Goal: Entertainment & Leisure: Consume media (video, audio)

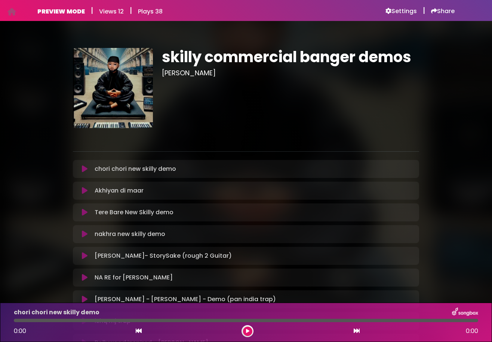
scroll to position [97, 0]
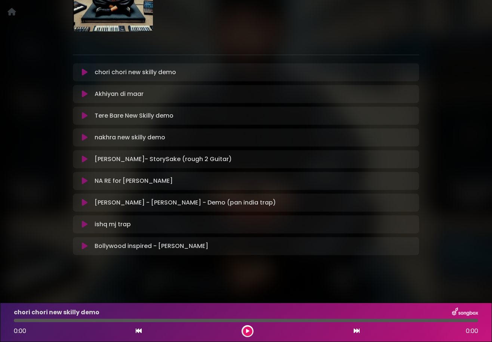
click at [84, 74] on icon at bounding box center [85, 71] width 6 height 7
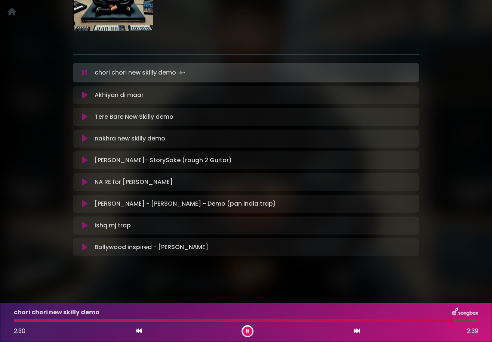
click at [84, 75] on icon at bounding box center [84, 72] width 5 height 7
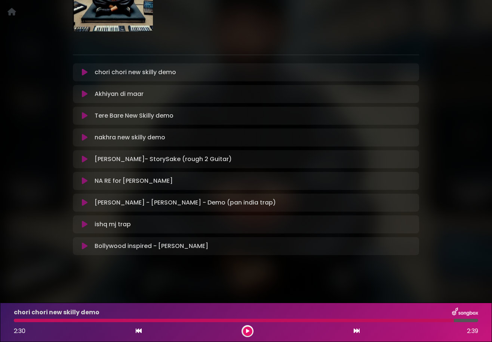
click at [85, 222] on icon at bounding box center [85, 223] width 6 height 7
click at [85, 226] on icon at bounding box center [85, 223] width 6 height 7
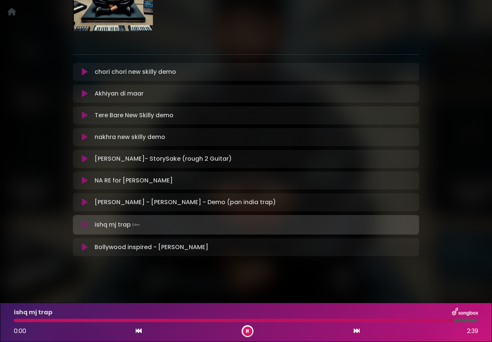
click at [85, 226] on icon at bounding box center [84, 224] width 5 height 7
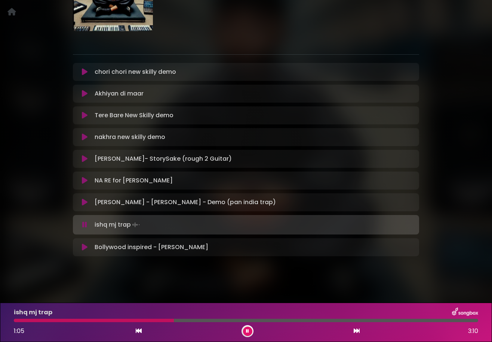
click at [85, 226] on icon at bounding box center [84, 224] width 5 height 7
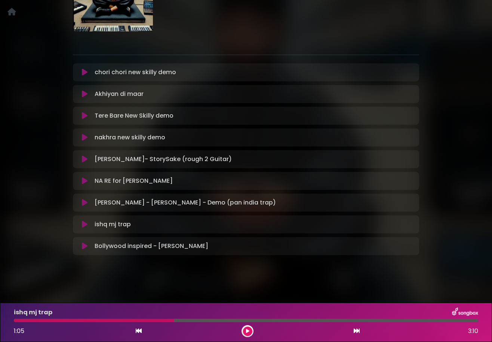
click at [82, 181] on button at bounding box center [84, 180] width 14 height 7
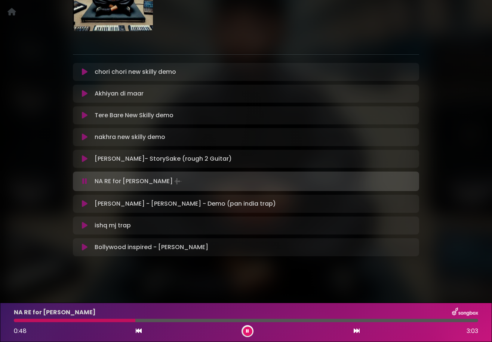
click at [86, 250] on icon at bounding box center [85, 246] width 6 height 7
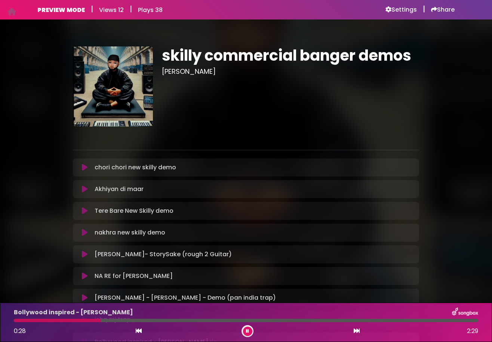
scroll to position [0, 0]
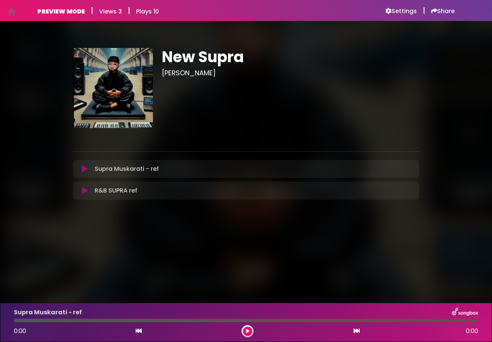
click at [86, 171] on icon at bounding box center [85, 168] width 6 height 7
click at [83, 170] on icon at bounding box center [85, 168] width 6 height 7
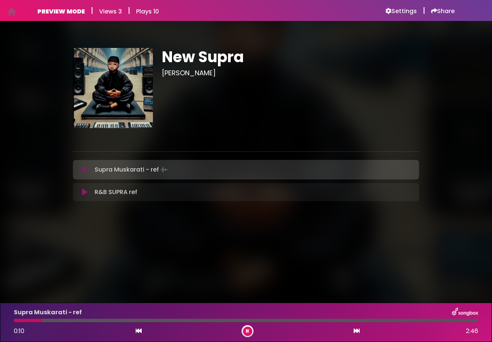
click at [83, 170] on icon at bounding box center [84, 169] width 5 height 7
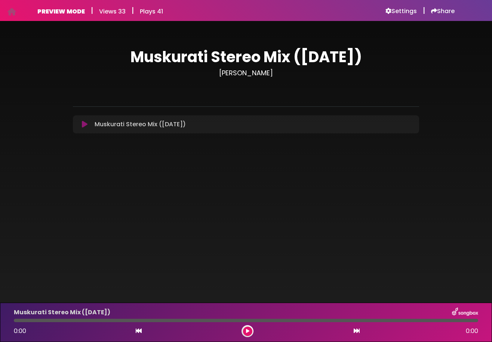
click at [84, 123] on icon at bounding box center [85, 123] width 6 height 7
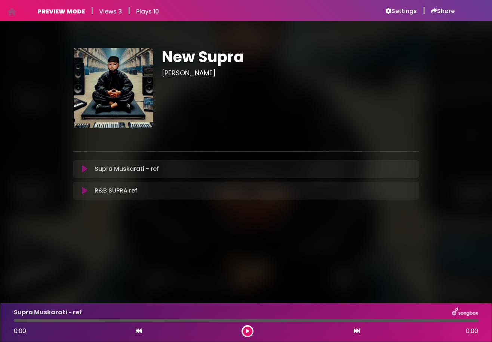
click at [85, 169] on icon at bounding box center [85, 168] width 6 height 7
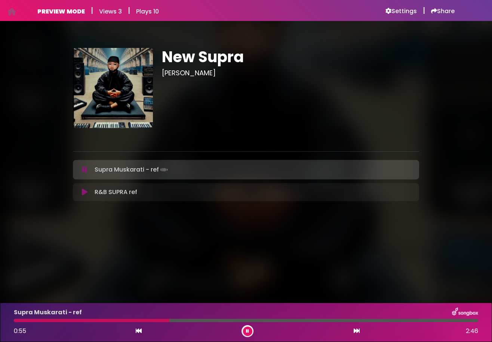
click at [84, 167] on icon at bounding box center [84, 169] width 5 height 7
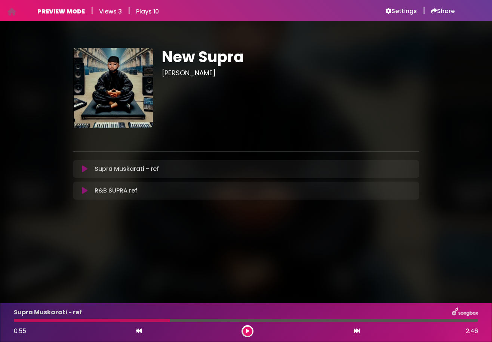
click at [83, 190] on icon at bounding box center [85, 190] width 6 height 7
click at [85, 192] on icon at bounding box center [85, 190] width 6 height 7
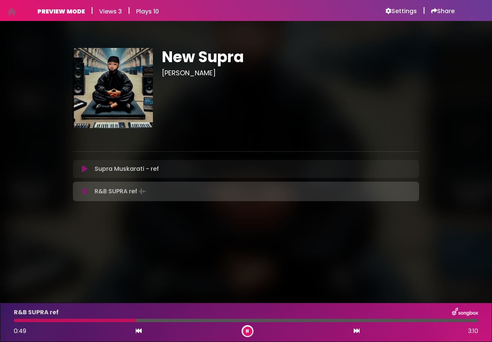
click at [85, 191] on icon at bounding box center [84, 190] width 5 height 7
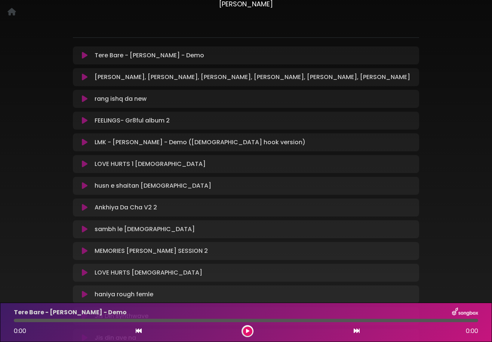
scroll to position [72, 0]
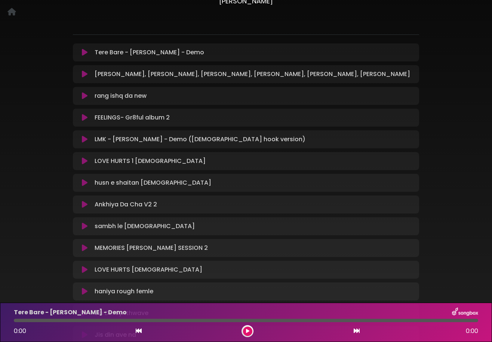
click at [87, 97] on icon at bounding box center [85, 95] width 6 height 7
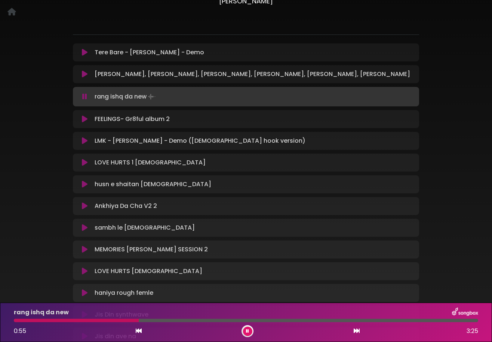
click at [83, 98] on icon at bounding box center [84, 96] width 5 height 7
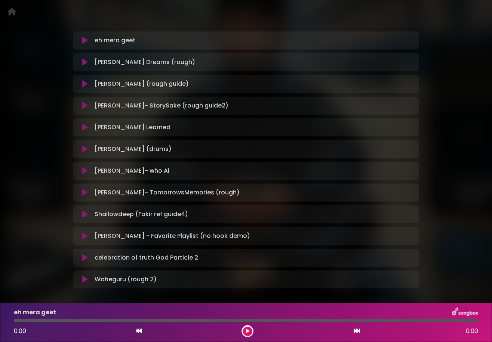
scroll to position [131, 0]
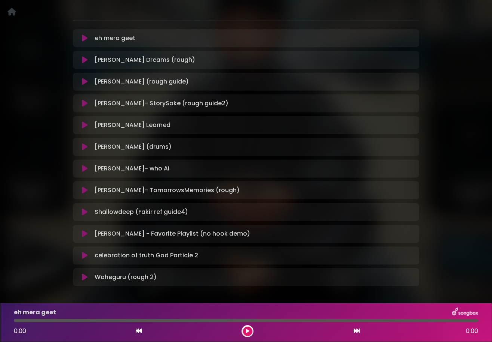
click at [84, 147] on icon at bounding box center [85, 146] width 6 height 7
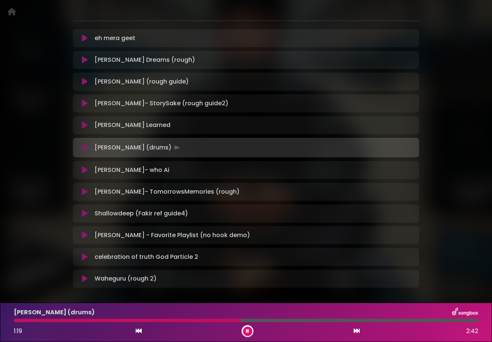
click at [84, 147] on icon at bounding box center [84, 147] width 5 height 7
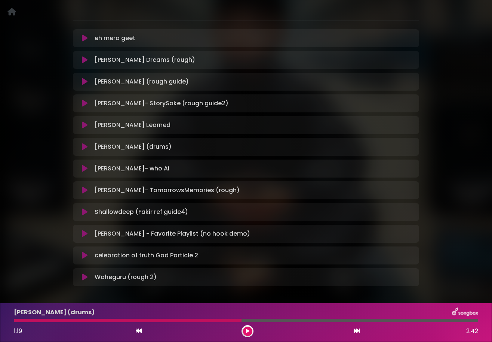
click at [82, 211] on icon at bounding box center [85, 211] width 6 height 7
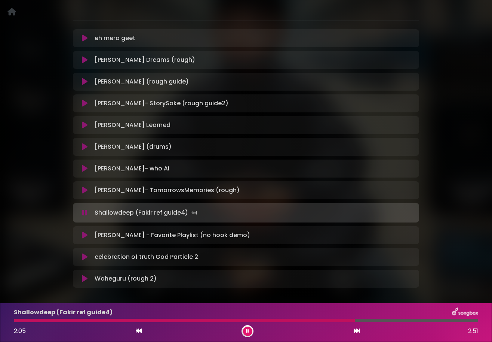
click at [82, 211] on icon at bounding box center [84, 212] width 5 height 7
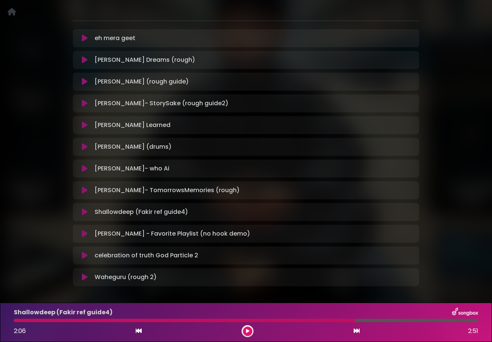
click at [80, 43] on div "eh mera geet Loading Track..." at bounding box center [245, 38] width 337 height 9
click at [86, 40] on icon at bounding box center [85, 37] width 6 height 7
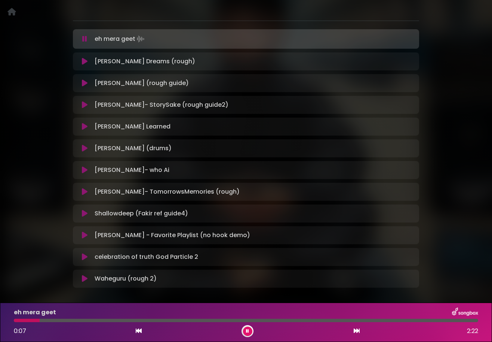
click at [86, 40] on icon at bounding box center [84, 38] width 5 height 7
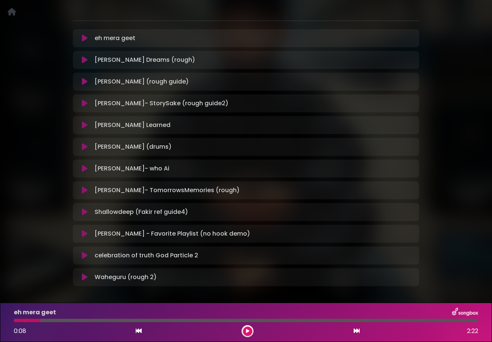
click at [84, 64] on div "Jay - Woke Dreams (rough) Loading Track..." at bounding box center [245, 59] width 337 height 9
click at [84, 62] on icon at bounding box center [85, 59] width 6 height 7
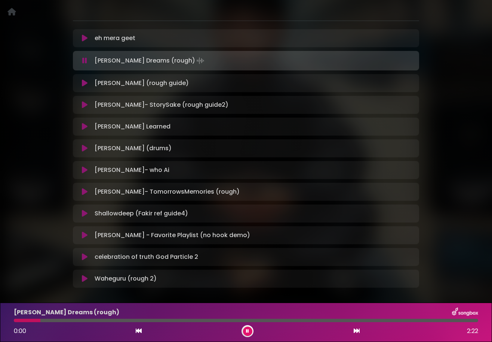
click at [84, 62] on icon at bounding box center [84, 60] width 5 height 7
click at [83, 60] on icon at bounding box center [84, 60] width 5 height 7
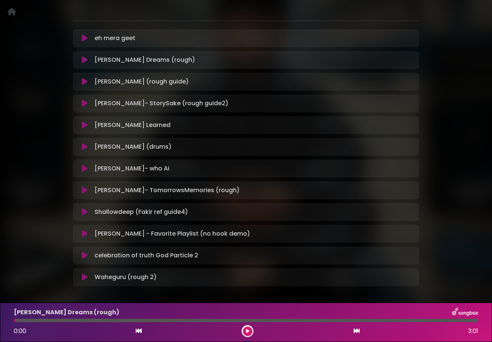
click at [84, 37] on icon at bounding box center [85, 37] width 6 height 7
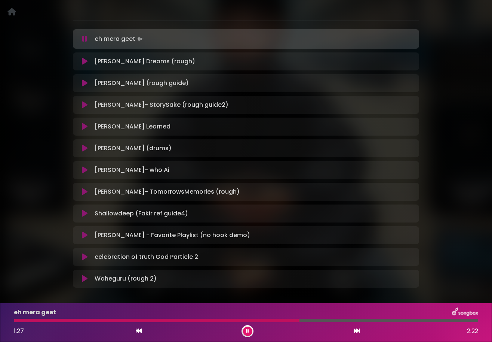
click at [84, 37] on icon at bounding box center [84, 38] width 5 height 7
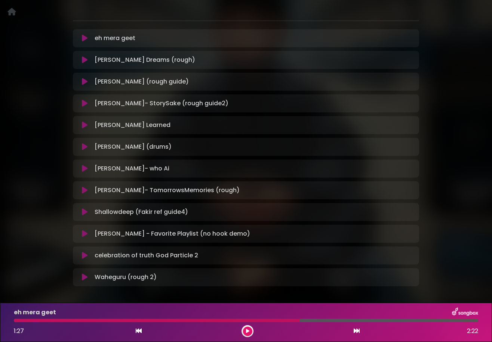
click at [88, 277] on icon at bounding box center [85, 276] width 6 height 7
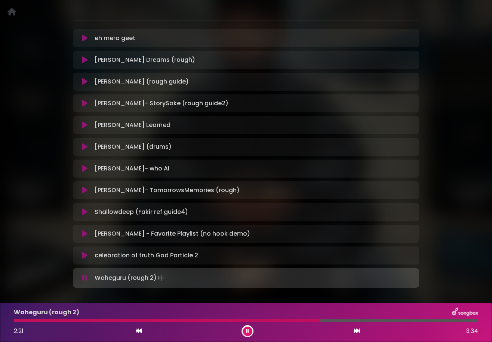
click at [88, 277] on button at bounding box center [84, 277] width 14 height 7
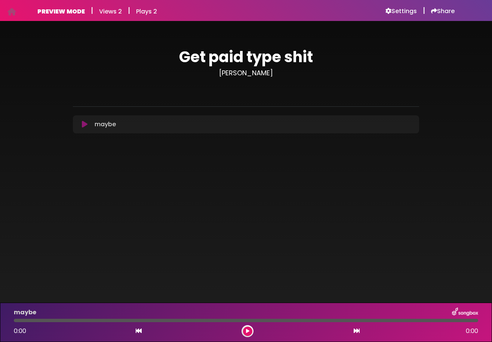
click at [85, 125] on icon at bounding box center [85, 123] width 6 height 7
click at [84, 125] on icon at bounding box center [85, 123] width 6 height 7
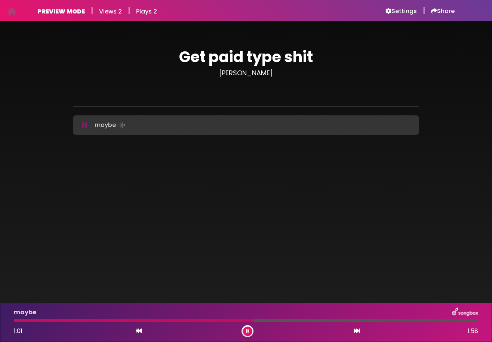
click at [84, 125] on icon at bounding box center [84, 124] width 5 height 7
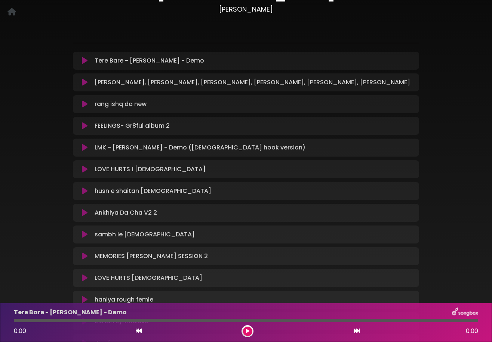
scroll to position [63, 0]
click at [84, 83] on icon at bounding box center [85, 82] width 6 height 7
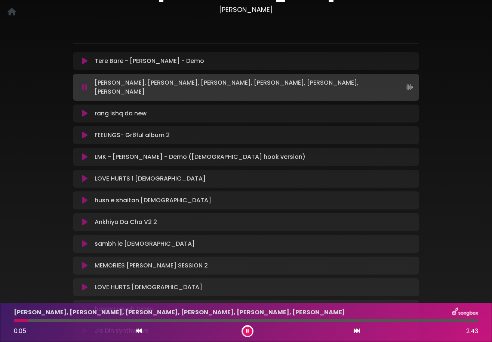
click at [84, 83] on icon at bounding box center [84, 86] width 5 height 7
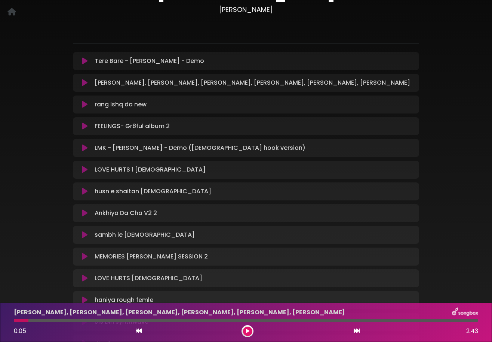
click at [84, 82] on icon at bounding box center [85, 82] width 6 height 7
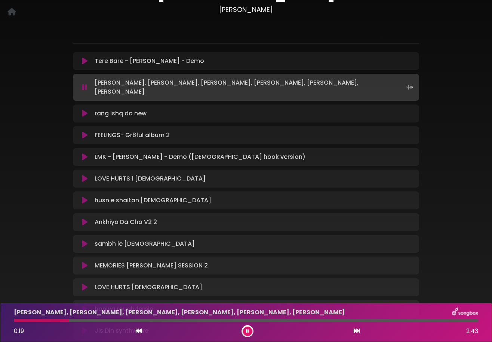
click at [84, 83] on icon at bounding box center [84, 86] width 5 height 7
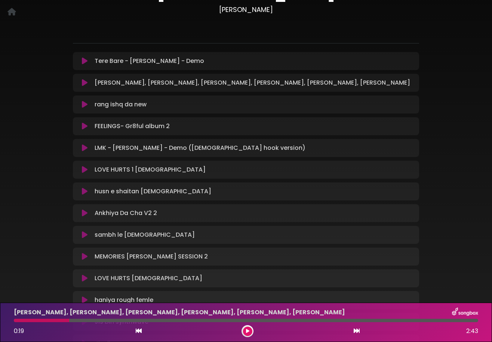
click at [84, 82] on icon at bounding box center [85, 82] width 6 height 7
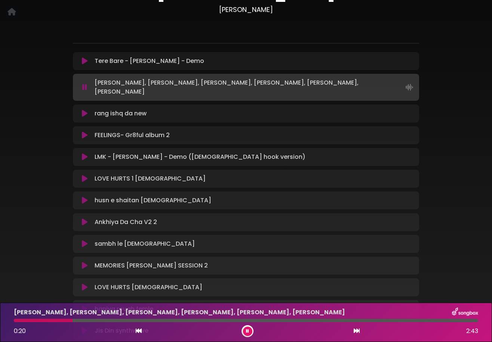
click at [85, 83] on icon at bounding box center [84, 86] width 5 height 7
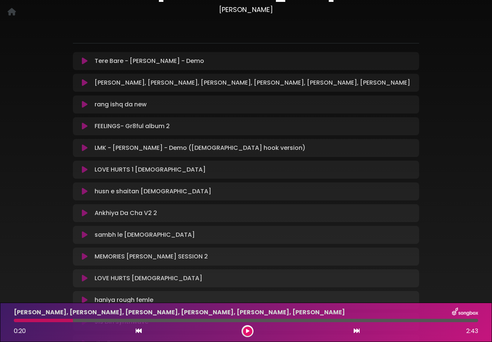
click at [85, 82] on icon at bounding box center [85, 82] width 6 height 7
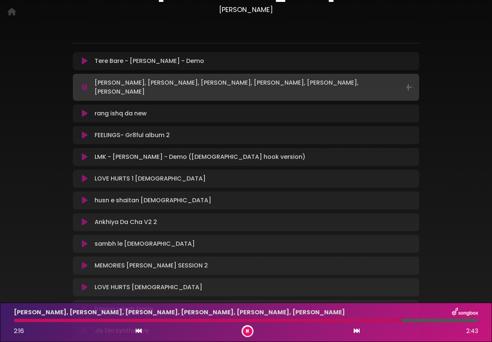
click at [85, 83] on icon at bounding box center [84, 86] width 5 height 7
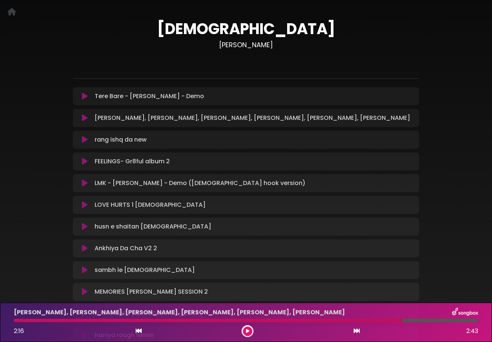
scroll to position [0, 0]
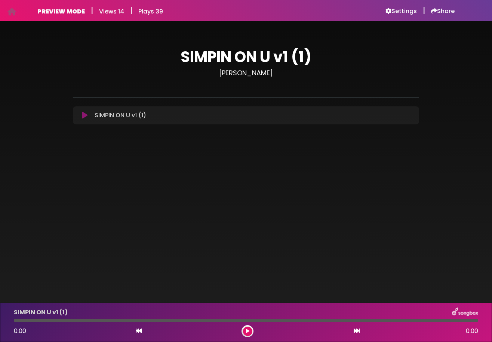
click at [85, 118] on icon at bounding box center [85, 115] width 6 height 7
click at [85, 114] on icon at bounding box center [85, 115] width 6 height 7
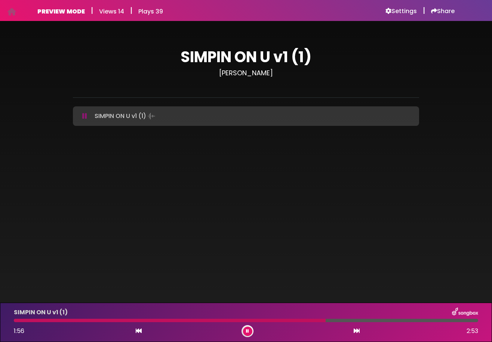
click at [82, 116] on button at bounding box center [84, 115] width 14 height 7
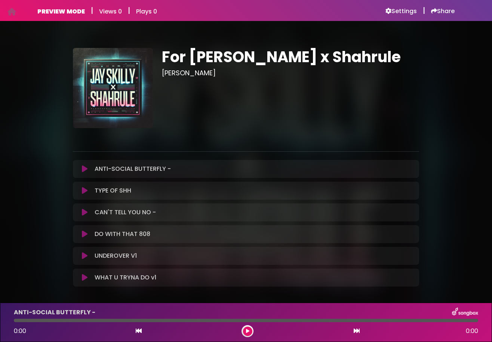
click at [84, 171] on icon at bounding box center [85, 168] width 6 height 7
click at [85, 167] on icon at bounding box center [85, 168] width 6 height 7
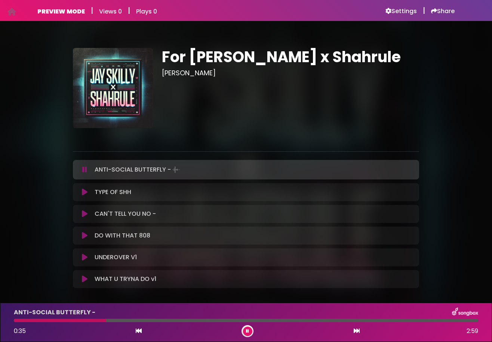
click at [86, 170] on icon at bounding box center [84, 169] width 5 height 7
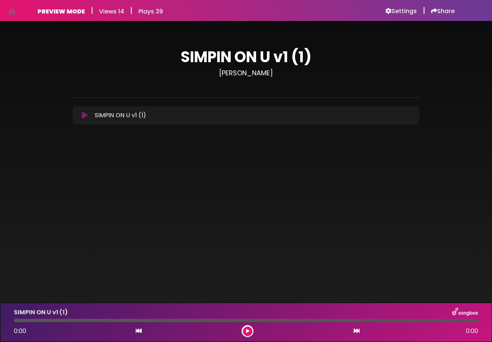
click at [86, 116] on icon at bounding box center [85, 115] width 6 height 7
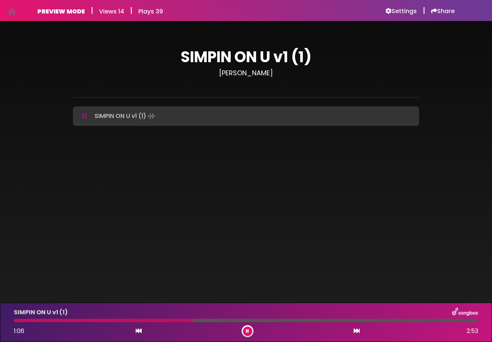
click at [83, 117] on icon at bounding box center [84, 115] width 5 height 7
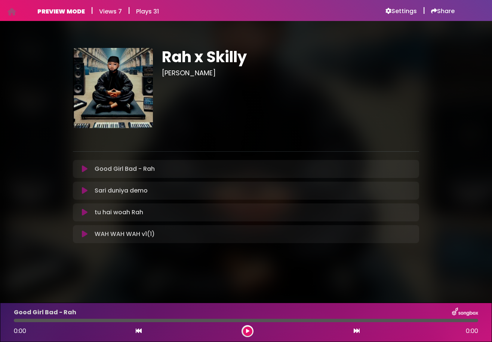
click at [85, 170] on icon at bounding box center [85, 168] width 6 height 7
click at [83, 193] on icon at bounding box center [85, 190] width 6 height 7
click at [85, 190] on icon at bounding box center [85, 190] width 6 height 7
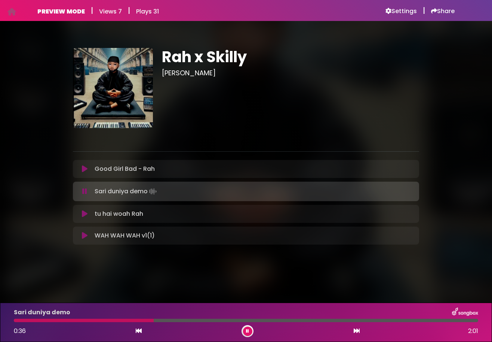
click at [82, 217] on button at bounding box center [84, 213] width 14 height 7
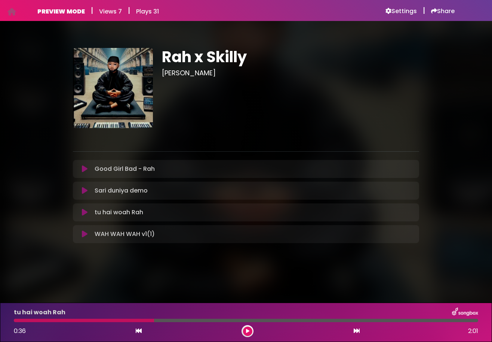
click at [84, 213] on icon at bounding box center [85, 211] width 6 height 7
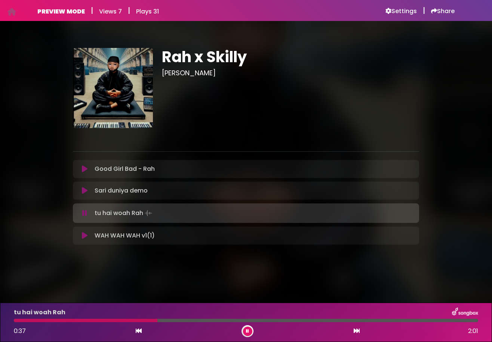
click at [84, 213] on icon at bounding box center [84, 212] width 5 height 7
click at [84, 212] on icon at bounding box center [84, 212] width 5 height 7
